Goal: Information Seeking & Learning: Obtain resource

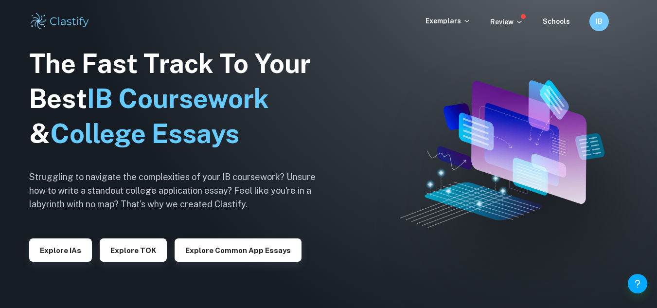
click at [453, 13] on div "Exemplars Review Schools IB" at bounding box center [329, 21] width 622 height 19
click at [456, 17] on p "Exemplars" at bounding box center [447, 21] width 45 height 11
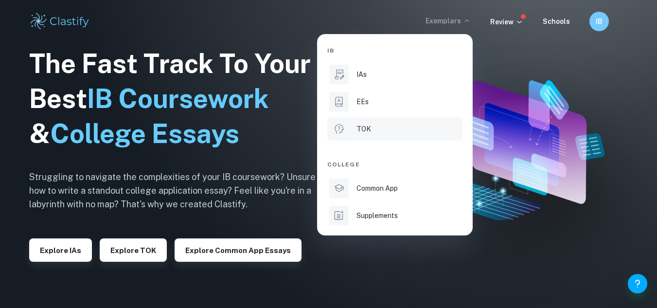
click at [429, 134] on div "TOK" at bounding box center [408, 128] width 104 height 11
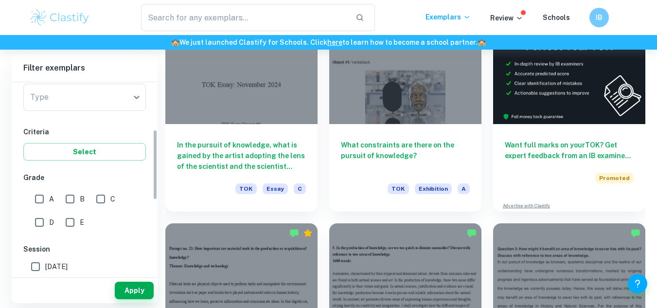
scroll to position [127, 0]
click at [445, 15] on p "Exemplars" at bounding box center [447, 17] width 45 height 11
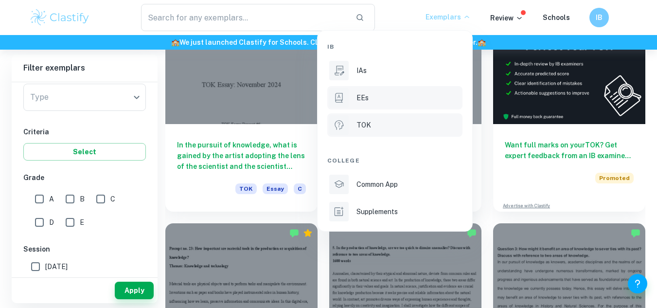
click at [399, 97] on div "EEs" at bounding box center [408, 97] width 104 height 11
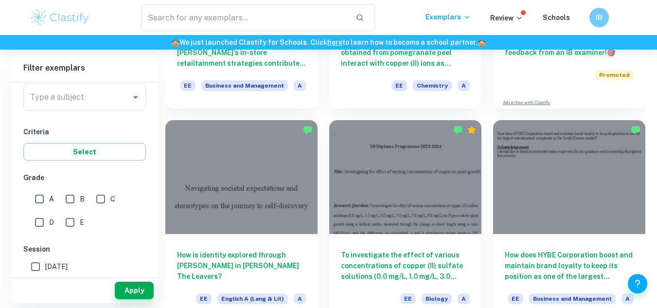
scroll to position [217, 0]
click at [47, 198] on input "A" at bounding box center [39, 198] width 19 height 19
checkbox input "true"
click at [79, 101] on input "Type a subject" at bounding box center [77, 97] width 99 height 18
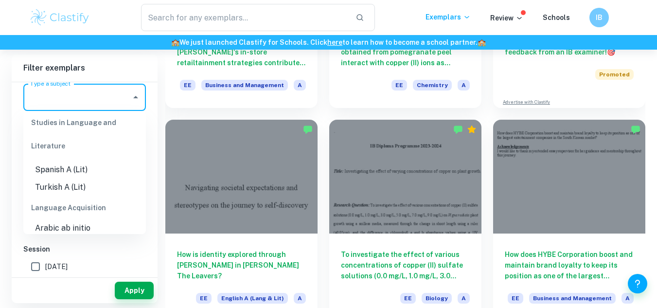
scroll to position [404, 0]
click at [81, 188] on li "Turkish A (Lit)" at bounding box center [84, 187] width 123 height 18
type input "Turkish A (Lit)"
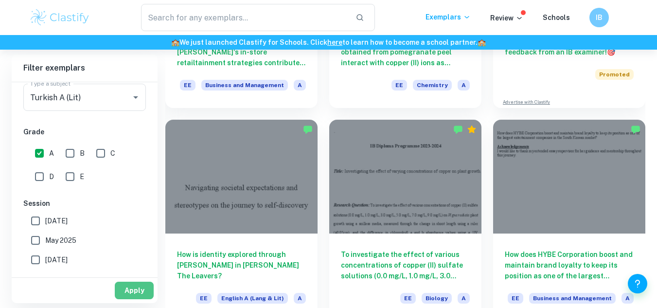
click at [135, 285] on button "Apply" at bounding box center [134, 291] width 39 height 18
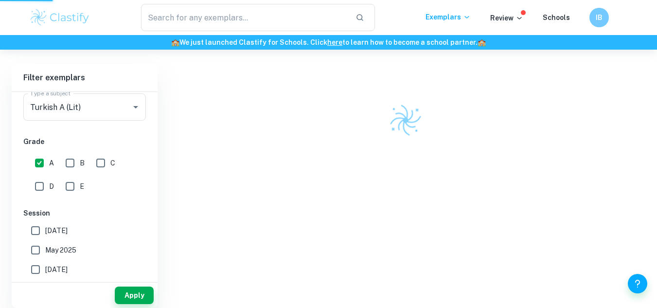
scroll to position [50, 0]
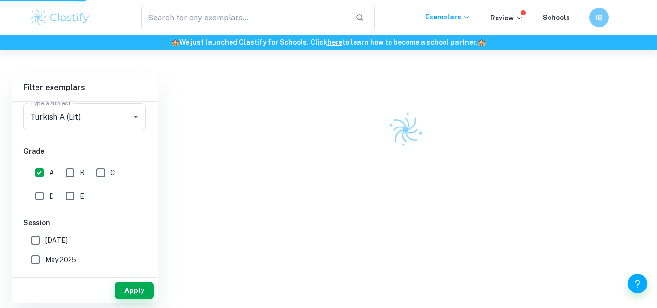
click at [44, 171] on input "A" at bounding box center [39, 172] width 19 height 19
checkbox input "false"
click at [129, 286] on button "Apply" at bounding box center [134, 291] width 39 height 18
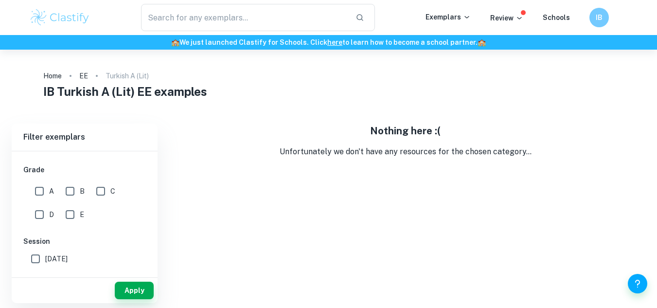
scroll to position [104, 0]
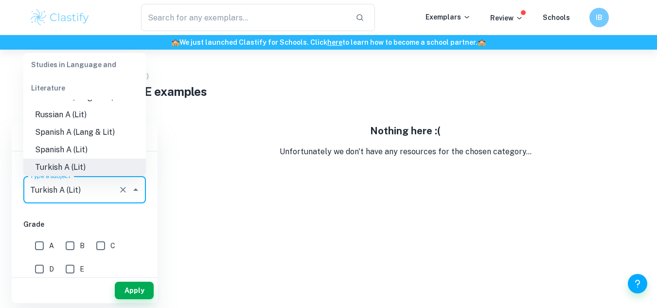
click at [72, 194] on input "Turkish A (Lit)" at bounding box center [71, 189] width 87 height 18
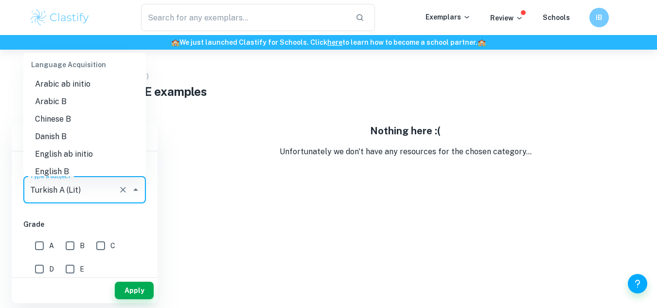
scroll to position [490, 0]
click at [77, 170] on li "English B" at bounding box center [84, 171] width 123 height 18
type input "English B"
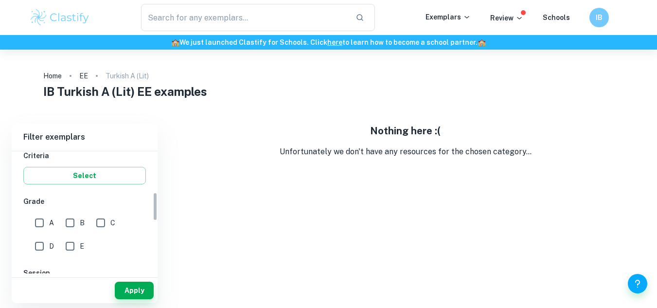
scroll to position [173, 0]
click at [35, 215] on input "A" at bounding box center [39, 221] width 19 height 19
checkbox input "true"
click at [131, 287] on button "Apply" at bounding box center [134, 291] width 39 height 18
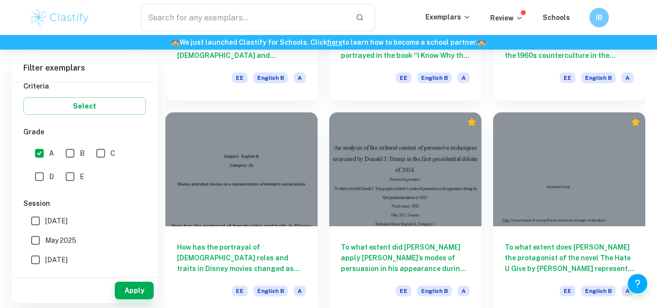
scroll to position [1297, 0]
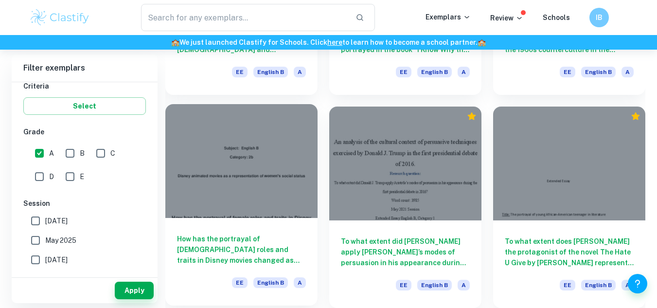
click at [261, 247] on h6 "How has the portrayal of [DEMOGRAPHIC_DATA] roles and traits in Disney movies c…" at bounding box center [241, 249] width 129 height 32
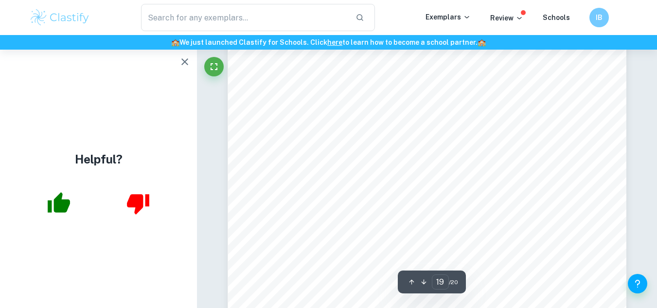
scroll to position [10318, 0]
click at [385, 127] on span "[URL][DOMAIN_NAME]" at bounding box center [400, 126] width 83 height 7
click at [391, 127] on span "[URL][DOMAIN_NAME]" at bounding box center [400, 126] width 83 height 7
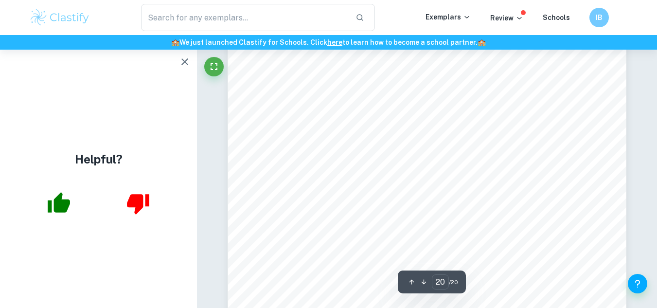
scroll to position [11048, 0]
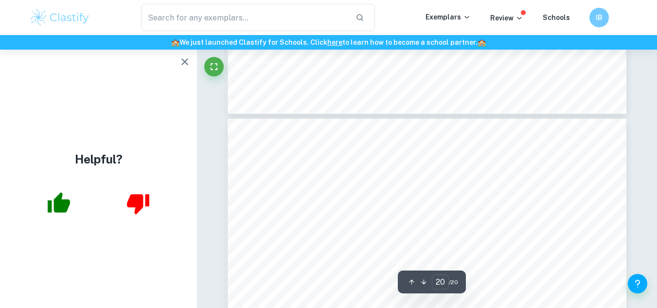
type input "19"
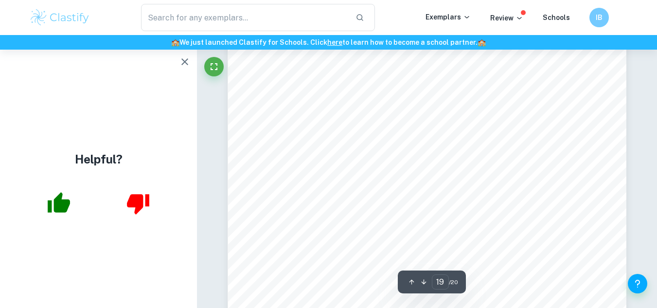
scroll to position [10318, 0]
drag, startPoint x: 358, startPoint y: 127, endPoint x: 331, endPoint y: 135, distance: 28.3
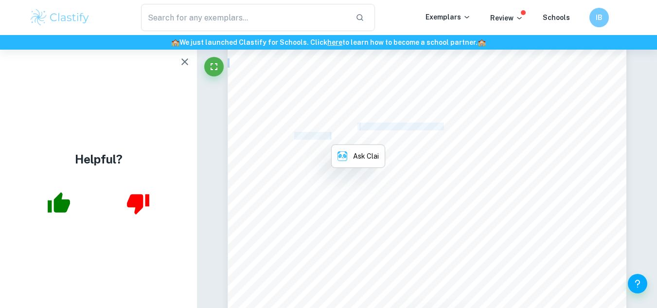
copy div "[URL][DOMAIN_NAME] princesses/ ."
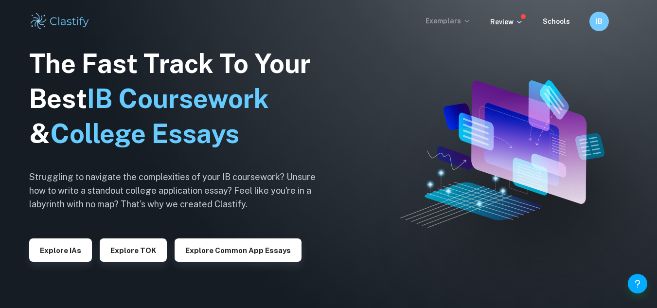
click at [458, 20] on p "Exemplars" at bounding box center [447, 21] width 45 height 11
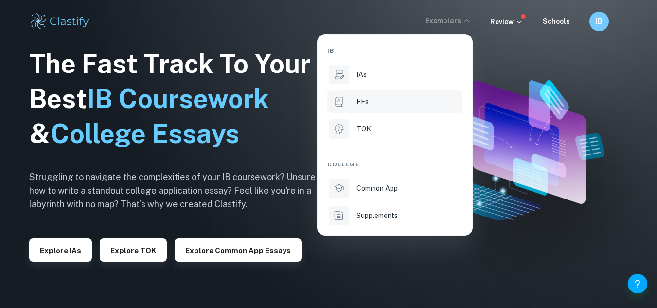
click at [359, 109] on li "EEs" at bounding box center [394, 101] width 135 height 23
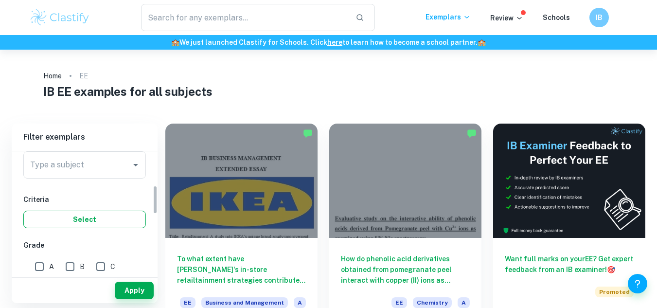
scroll to position [146, 0]
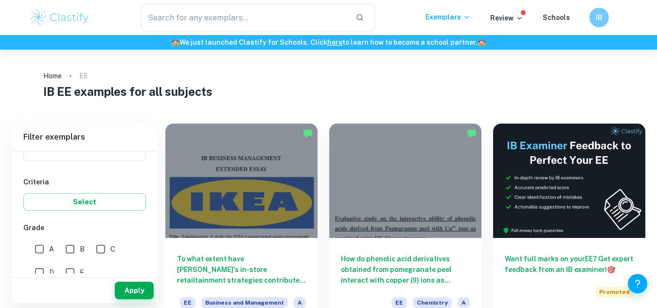
click at [39, 246] on input "A" at bounding box center [39, 248] width 19 height 19
checkbox input "true"
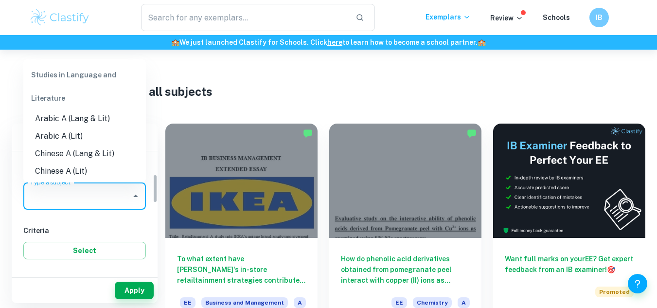
click at [62, 199] on input "Type a subject" at bounding box center [77, 196] width 99 height 18
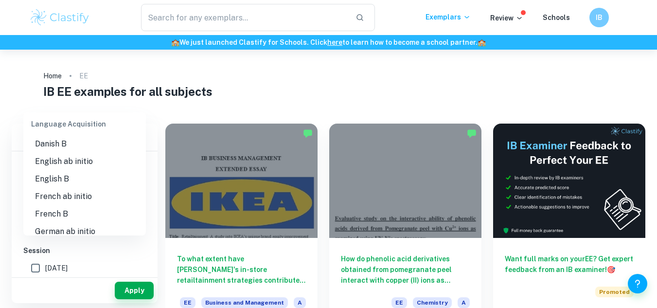
scroll to position [486, 0]
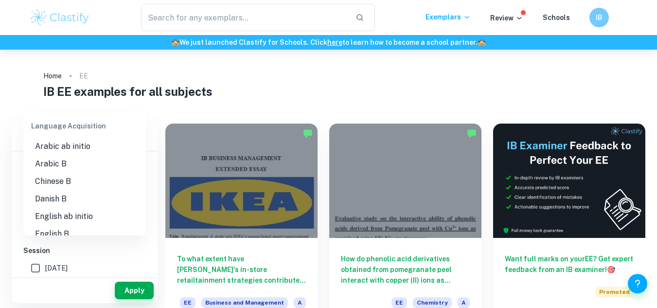
click at [62, 228] on li "English B" at bounding box center [84, 234] width 123 height 18
type input "English B"
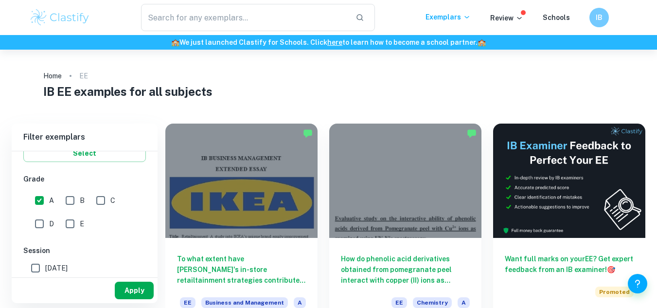
click at [128, 287] on button "Apply" at bounding box center [134, 291] width 39 height 18
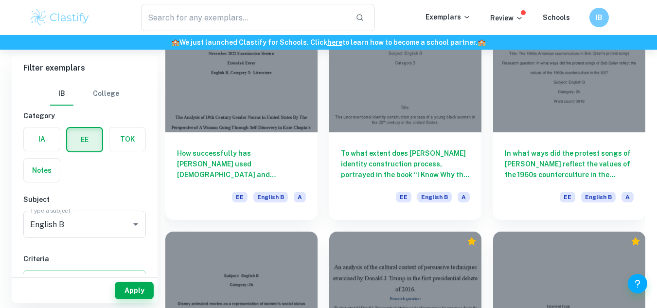
scroll to position [1297, 0]
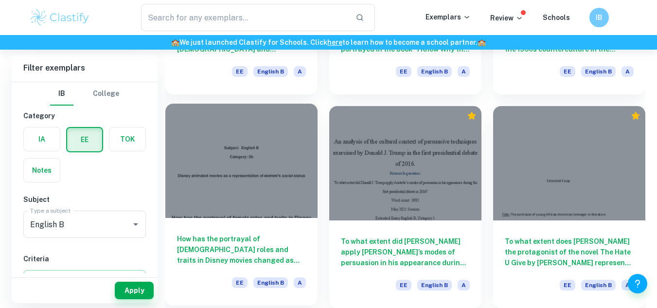
click at [264, 236] on h6 "How has the portrayal of [DEMOGRAPHIC_DATA] roles and traits in Disney movies c…" at bounding box center [241, 249] width 129 height 32
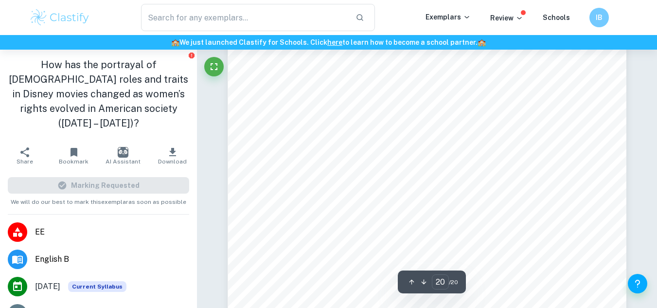
scroll to position [10854, 0]
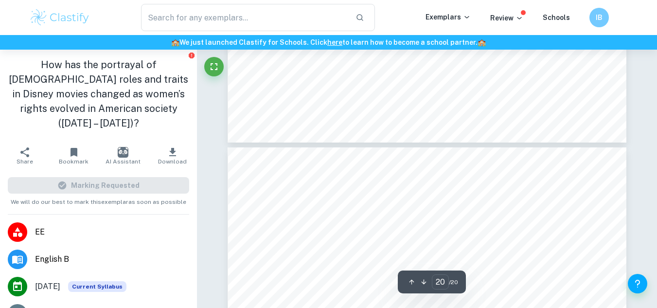
type input "19"
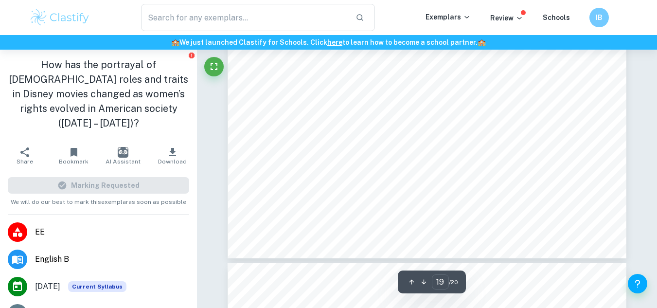
scroll to position [10611, 0]
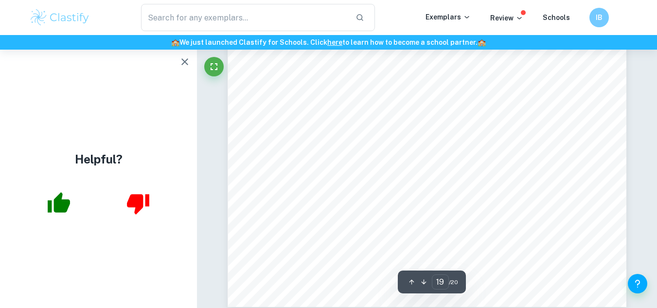
click at [452, 185] on div "19 Bibliography Alp, [PERSON_NAME]. “From Snow White to Moana: The Evolution of…" at bounding box center [427, 24] width 399 height 563
click at [461, 176] on span "[URL][PERSON_NAME][DOMAIN_NAME][PERSON_NAME]" at bounding box center [535, 178] width 210 height 7
click at [464, 178] on span "[URL][PERSON_NAME][DOMAIN_NAME][PERSON_NAME]" at bounding box center [535, 178] width 210 height 7
click at [449, 183] on div "19 Bibliography Alp, [PERSON_NAME]. “From Snow White to Moana: The Evolution of…" at bounding box center [427, 24] width 399 height 563
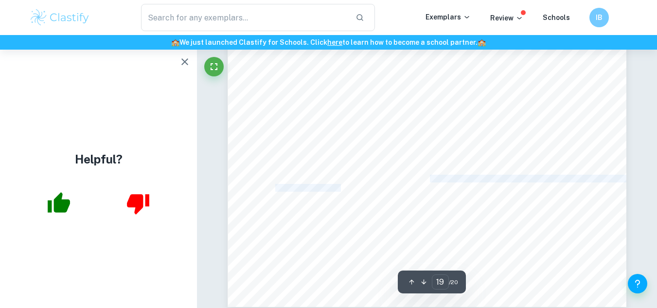
drag, startPoint x: 429, startPoint y: 180, endPoint x: 339, endPoint y: 186, distance: 90.2
click at [339, 186] on div "19 Bibliography Alp, [PERSON_NAME]. “From Snow White to Moana: The Evolution of…" at bounding box center [427, 24] width 399 height 563
copy div "https://dumas.ccsd.cnrs.fr/dumas- 00680821/document"
